Goal: Communication & Community: Answer question/provide support

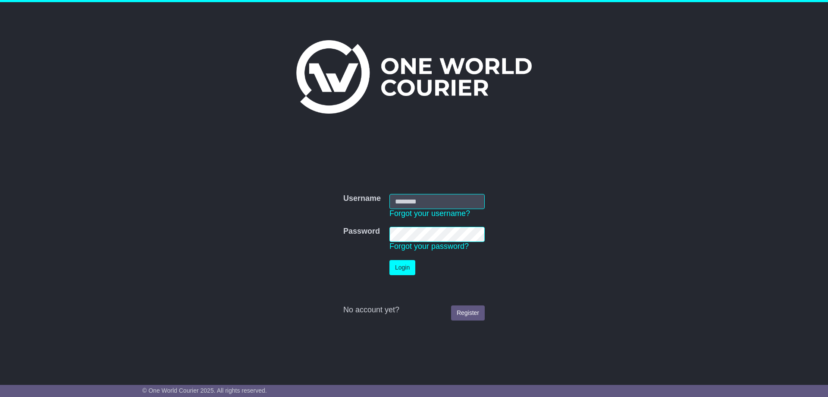
click at [598, 227] on form "Username Username Forgot your username? Password Password Forgot your password?…" at bounding box center [414, 256] width 433 height 135
click at [420, 200] on input "Username" at bounding box center [437, 201] width 95 height 15
type input "**********"
click at [390, 260] on button "Login" at bounding box center [403, 267] width 26 height 15
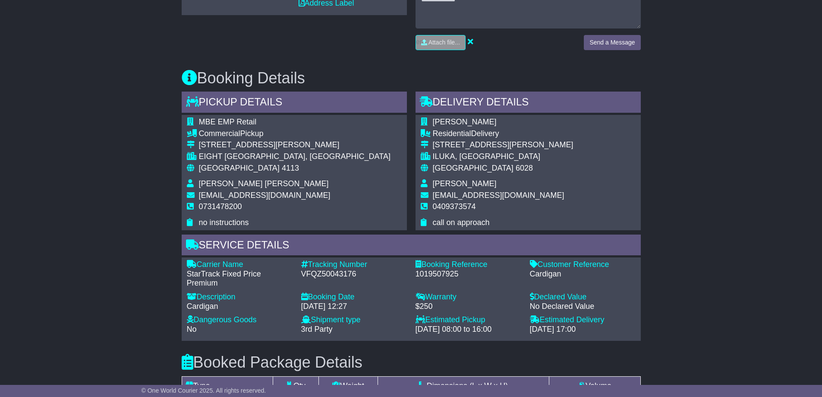
scroll to position [431, 0]
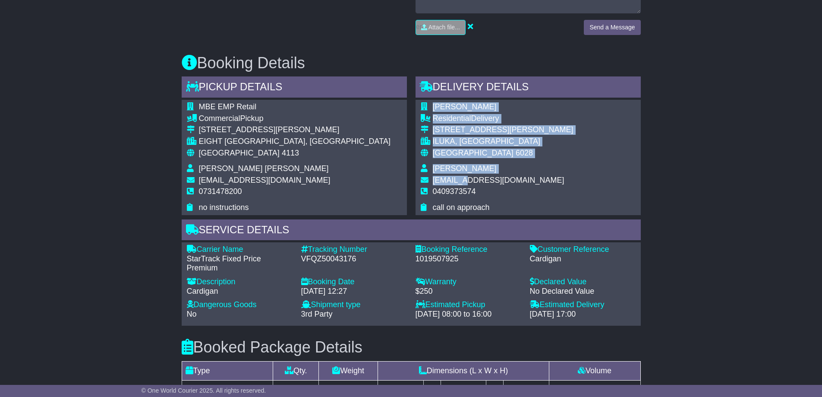
drag, startPoint x: 516, startPoint y: 179, endPoint x: 462, endPoint y: 179, distance: 54.4
click at [462, 179] on div "[PERSON_NAME] Residential Delivery [STREET_ADDRESS][PERSON_NAME] ILUKA, [GEOGRA…" at bounding box center [528, 157] width 225 height 115
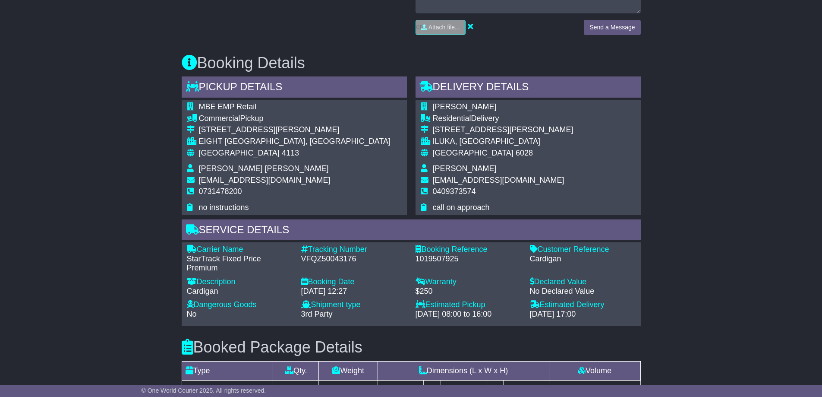
click at [453, 172] on span "[PERSON_NAME]" at bounding box center [465, 168] width 64 height 9
drag, startPoint x: 431, startPoint y: 180, endPoint x: 513, endPoint y: 178, distance: 81.1
click at [513, 178] on tr "[EMAIL_ADDRESS][DOMAIN_NAME]" at bounding box center [497, 182] width 153 height 12
copy tr "[EMAIL_ADDRESS][DOMAIN_NAME]"
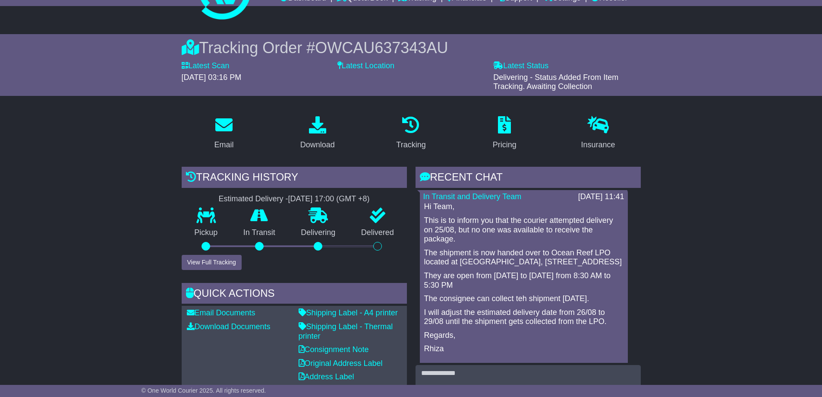
scroll to position [0, 0]
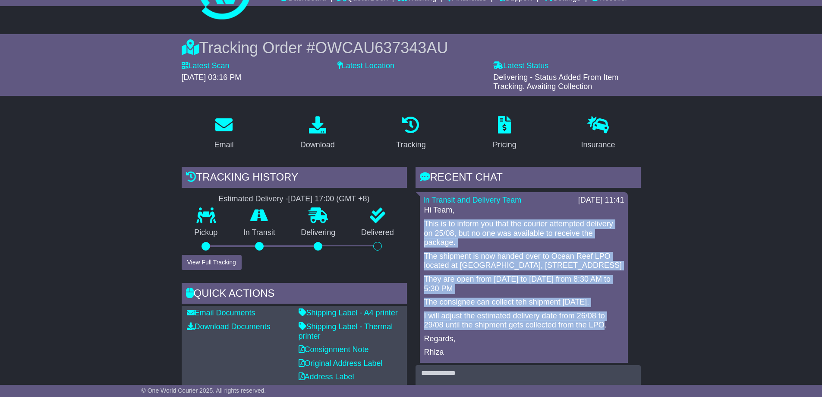
drag, startPoint x: 424, startPoint y: 223, endPoint x: 601, endPoint y: 336, distance: 209.6
click at [601, 336] on div "Hi Team, This is to inform you that the courier attempted delivery on 25/08, bu…" at bounding box center [523, 287] width 201 height 165
copy div "This is to inform you that the courier attempted delivery on 25/08, but no one …"
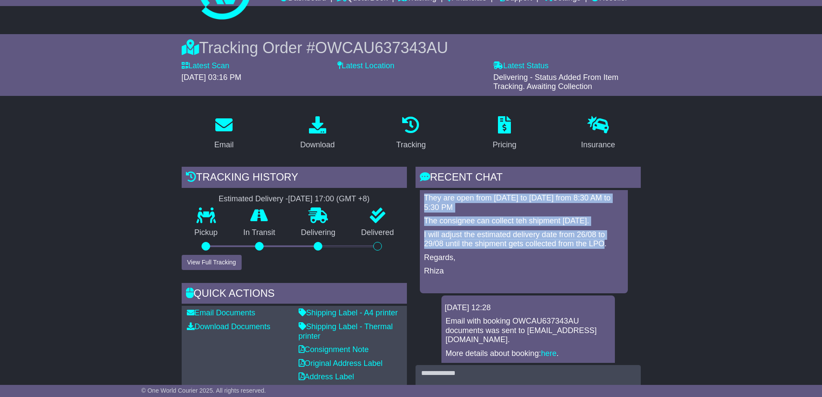
scroll to position [87, 0]
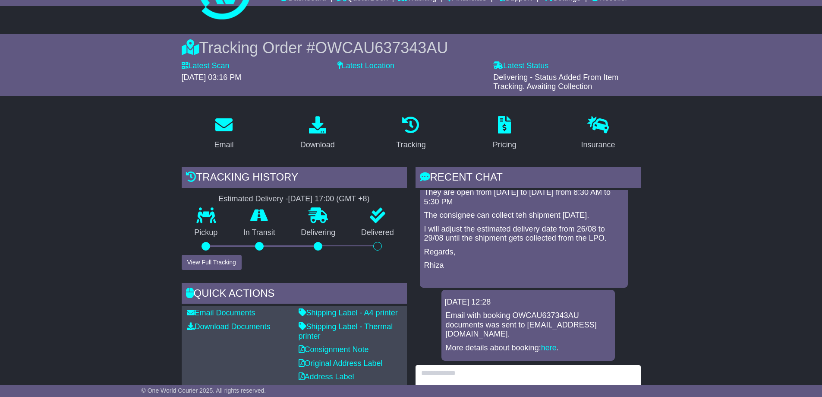
click at [464, 378] on textarea at bounding box center [528, 383] width 225 height 37
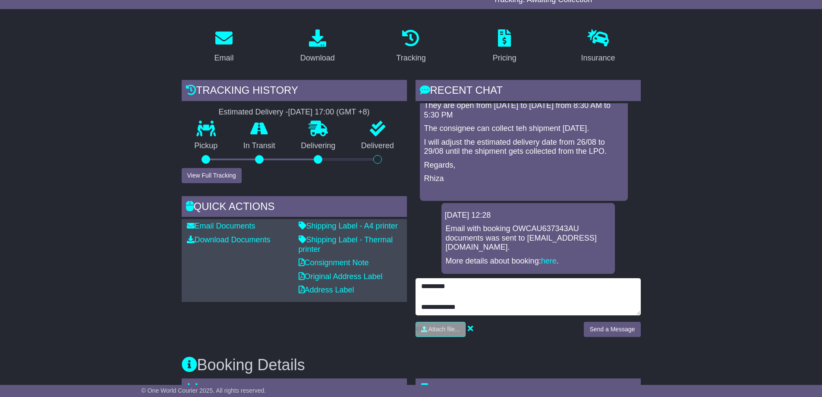
scroll to position [99, 0]
type textarea "**********"
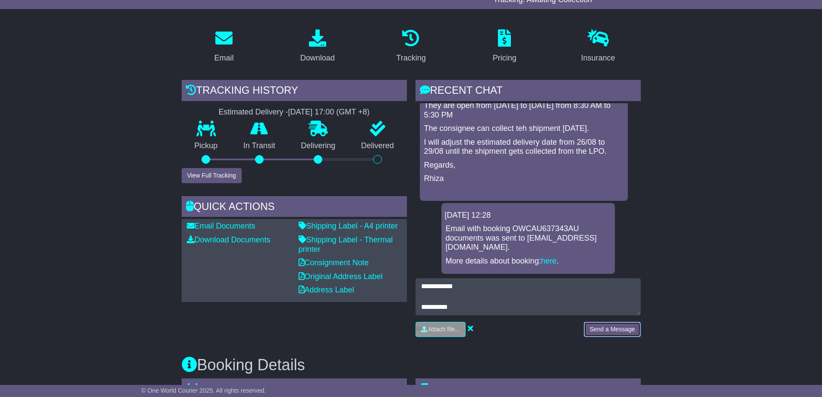
click at [606, 331] on button "Send a Message" at bounding box center [612, 328] width 57 height 15
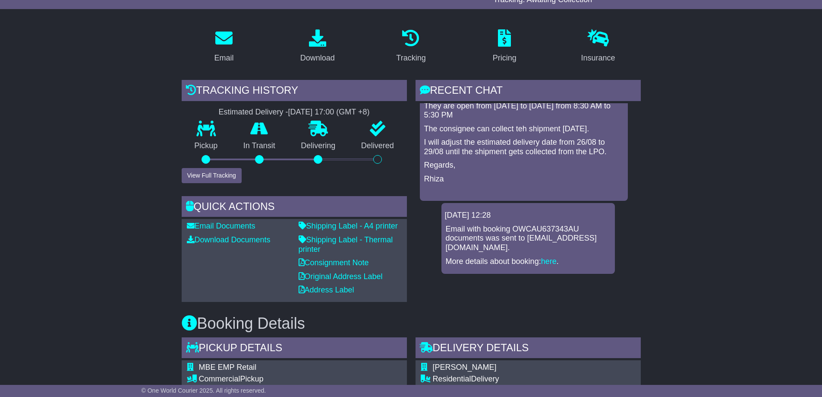
scroll to position [86, 0]
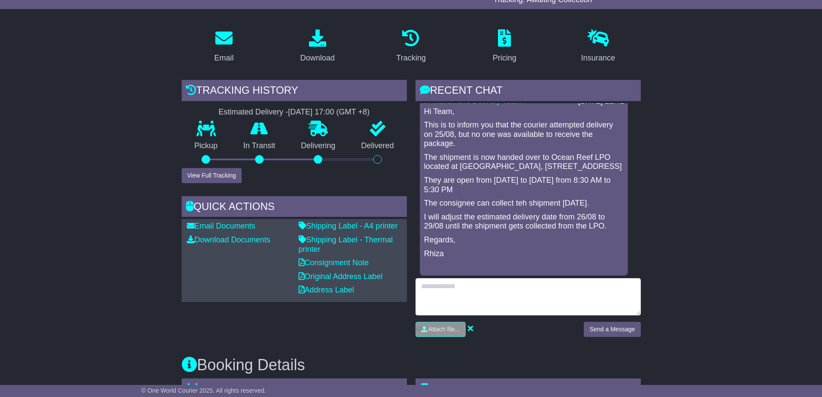
click at [494, 285] on textarea at bounding box center [528, 296] width 225 height 37
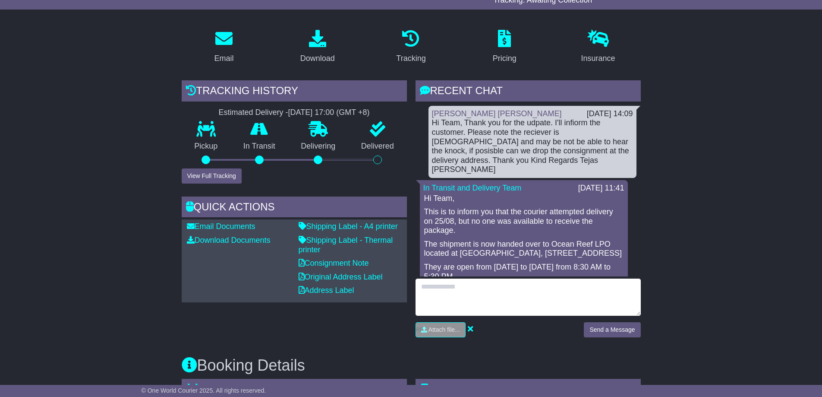
scroll to position [151, 0]
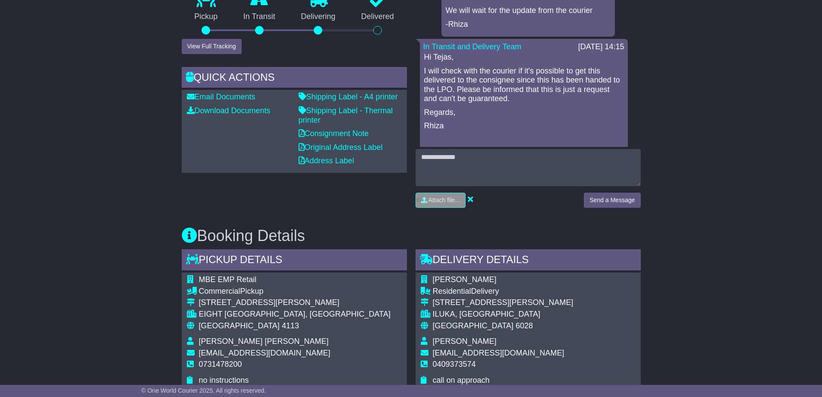
scroll to position [43, 0]
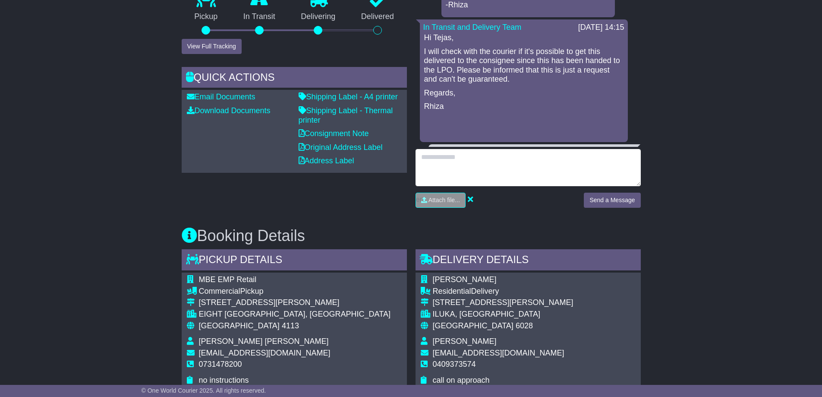
click at [457, 160] on textarea at bounding box center [528, 167] width 225 height 37
type textarea "**********"
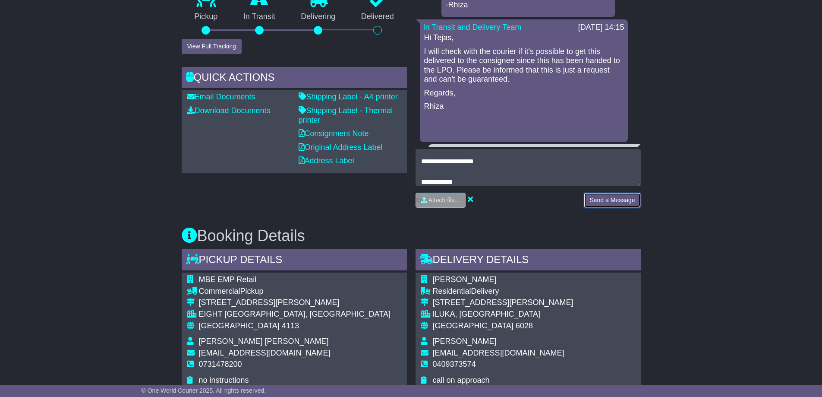
click at [594, 196] on button "Send a Message" at bounding box center [612, 199] width 57 height 15
